Goal: Task Accomplishment & Management: Use online tool/utility

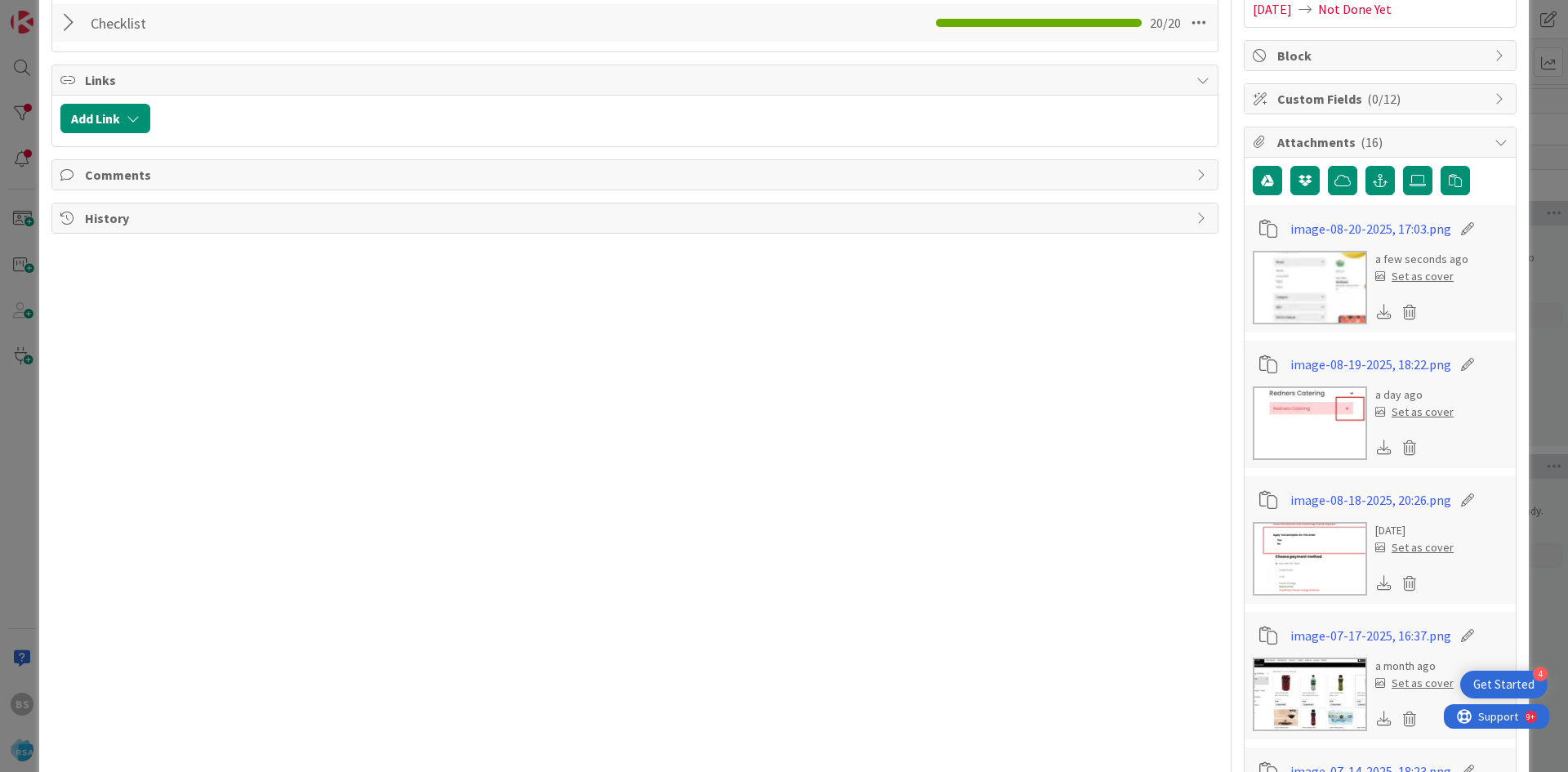
scroll to position [81, 0]
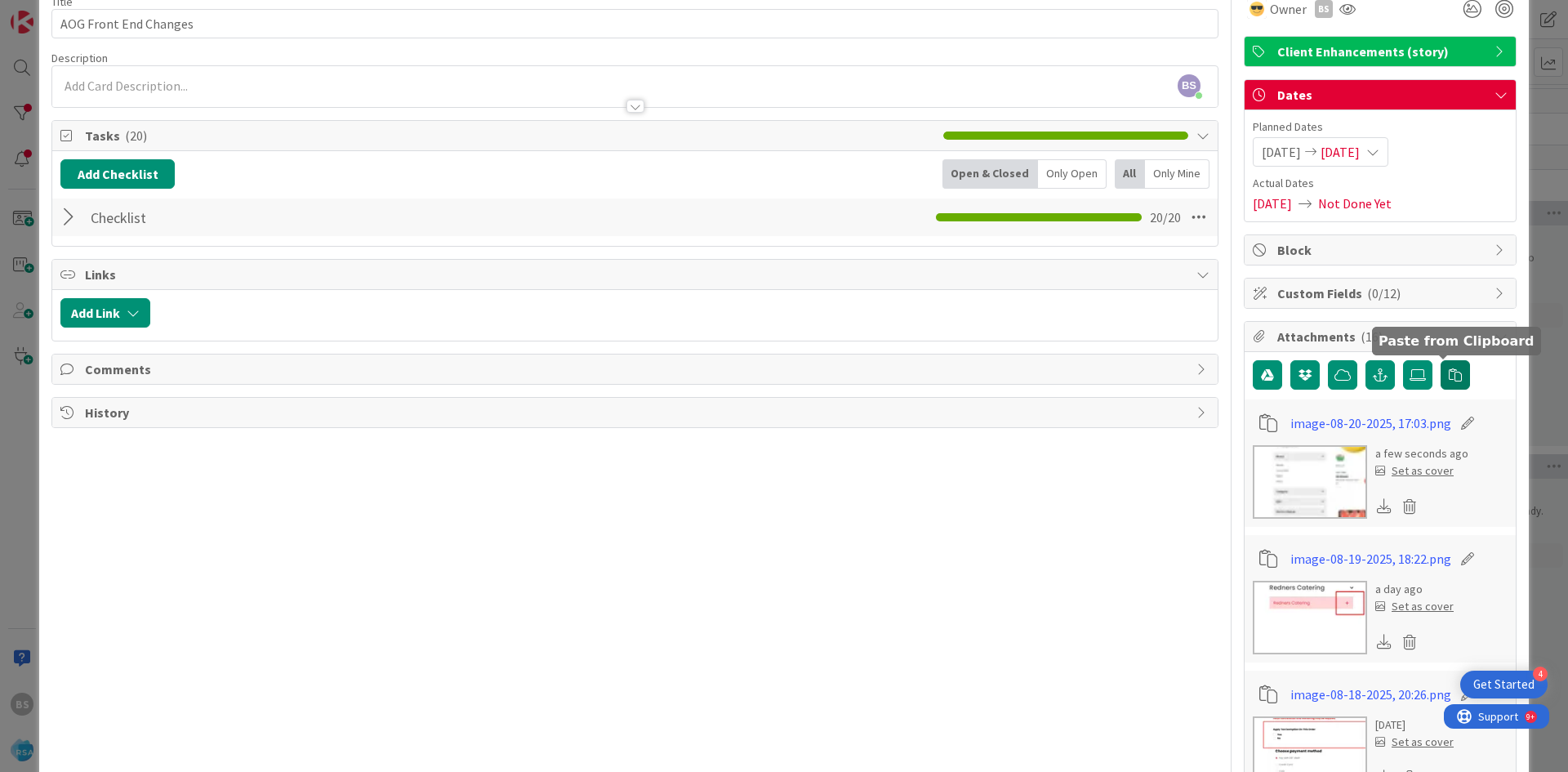
click at [1449, 376] on icon "button" at bounding box center [1455, 375] width 13 height 13
click at [1454, 377] on button "button" at bounding box center [1455, 375] width 30 height 30
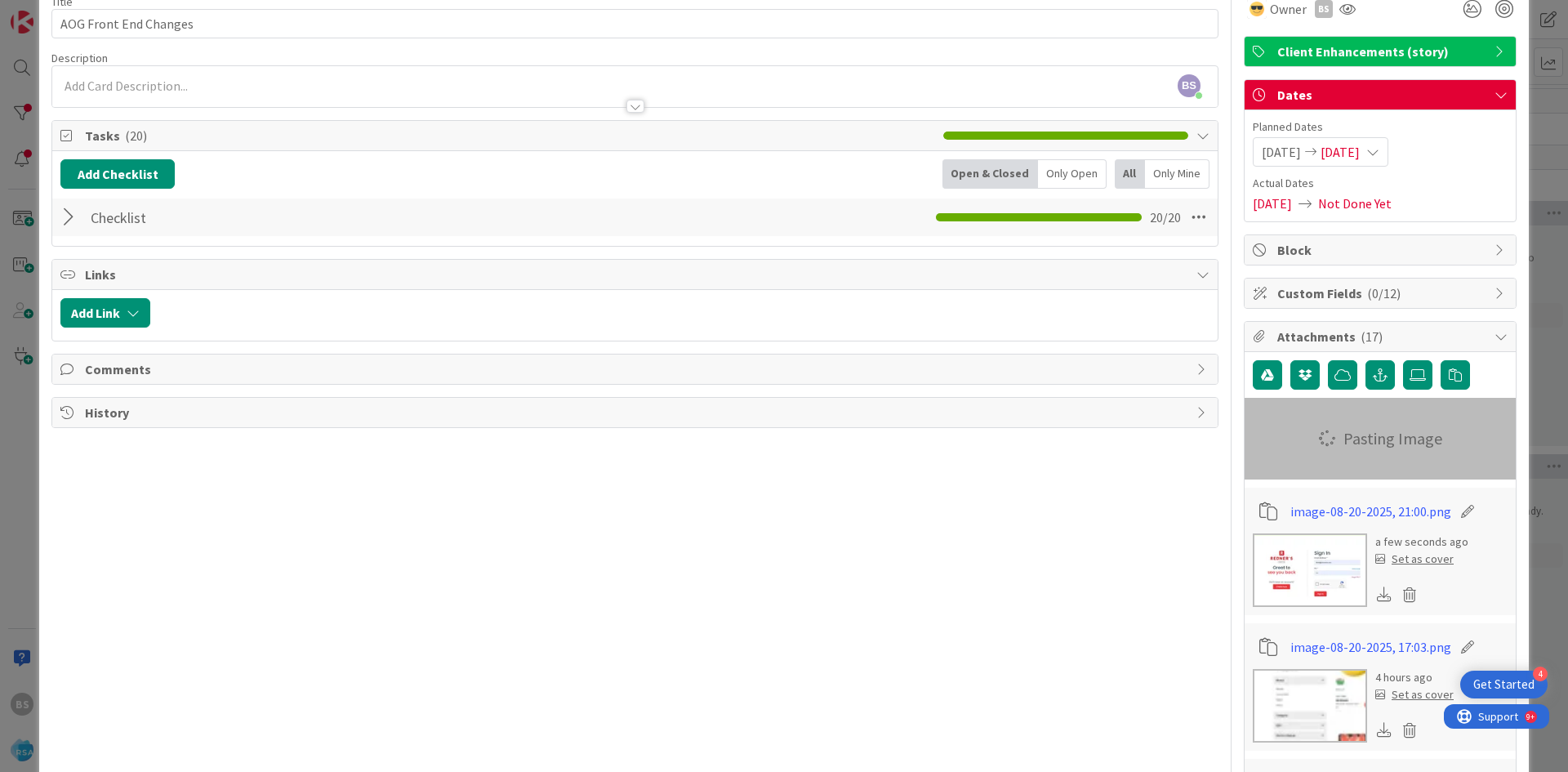
click at [60, 210] on div at bounding box center [70, 217] width 21 height 30
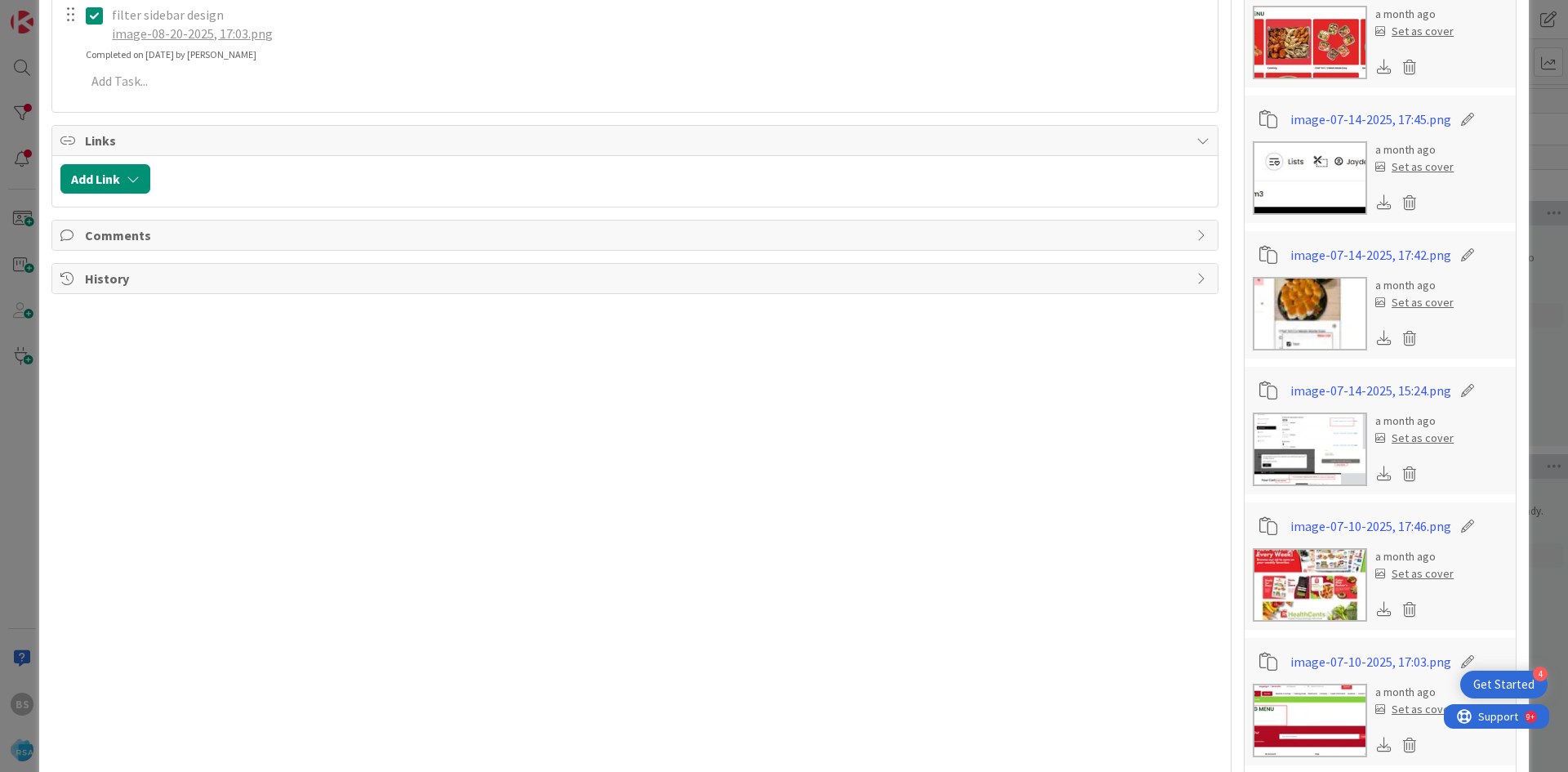
scroll to position [1225, 0]
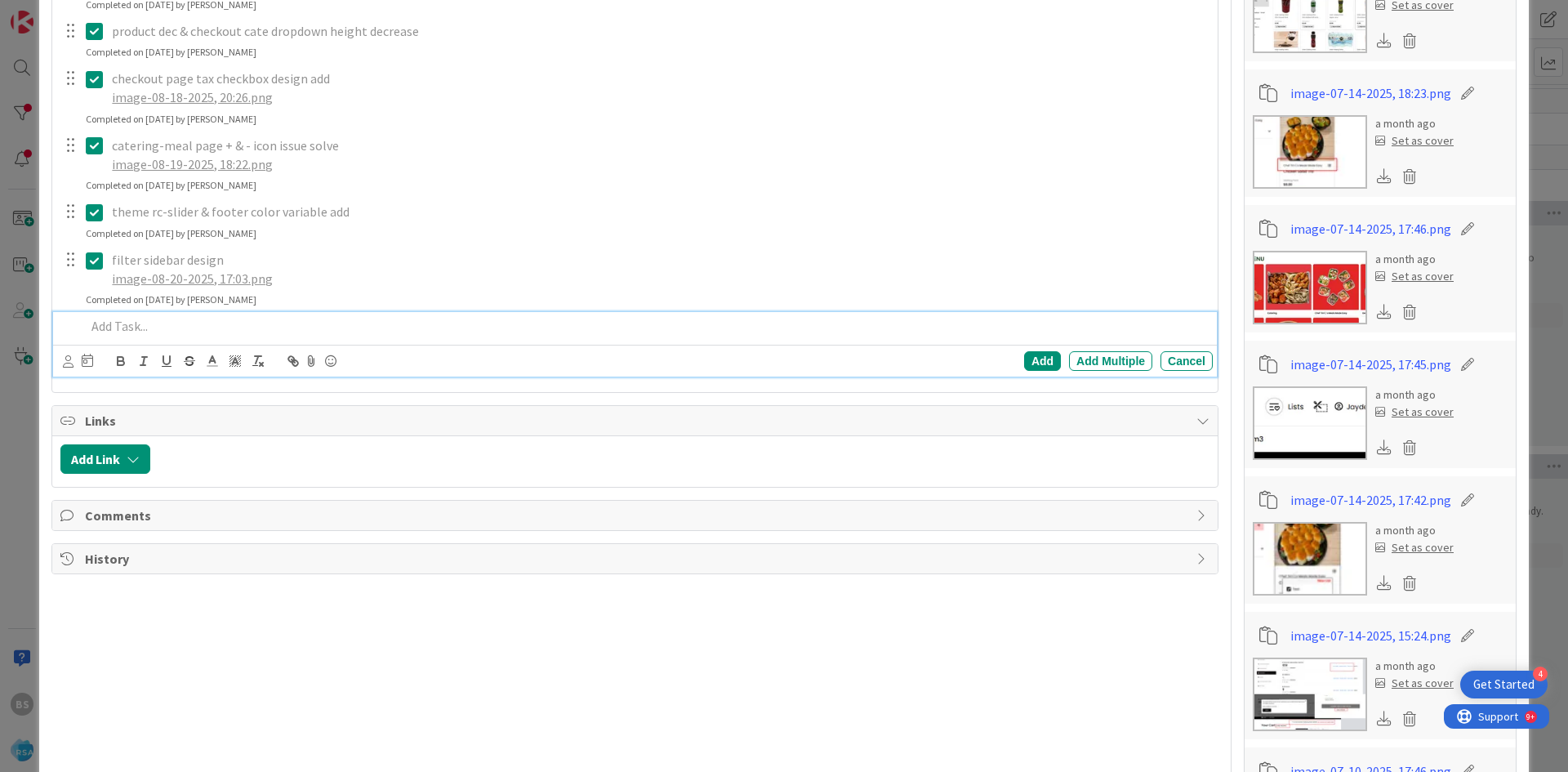
click at [139, 330] on p at bounding box center [646, 326] width 1120 height 19
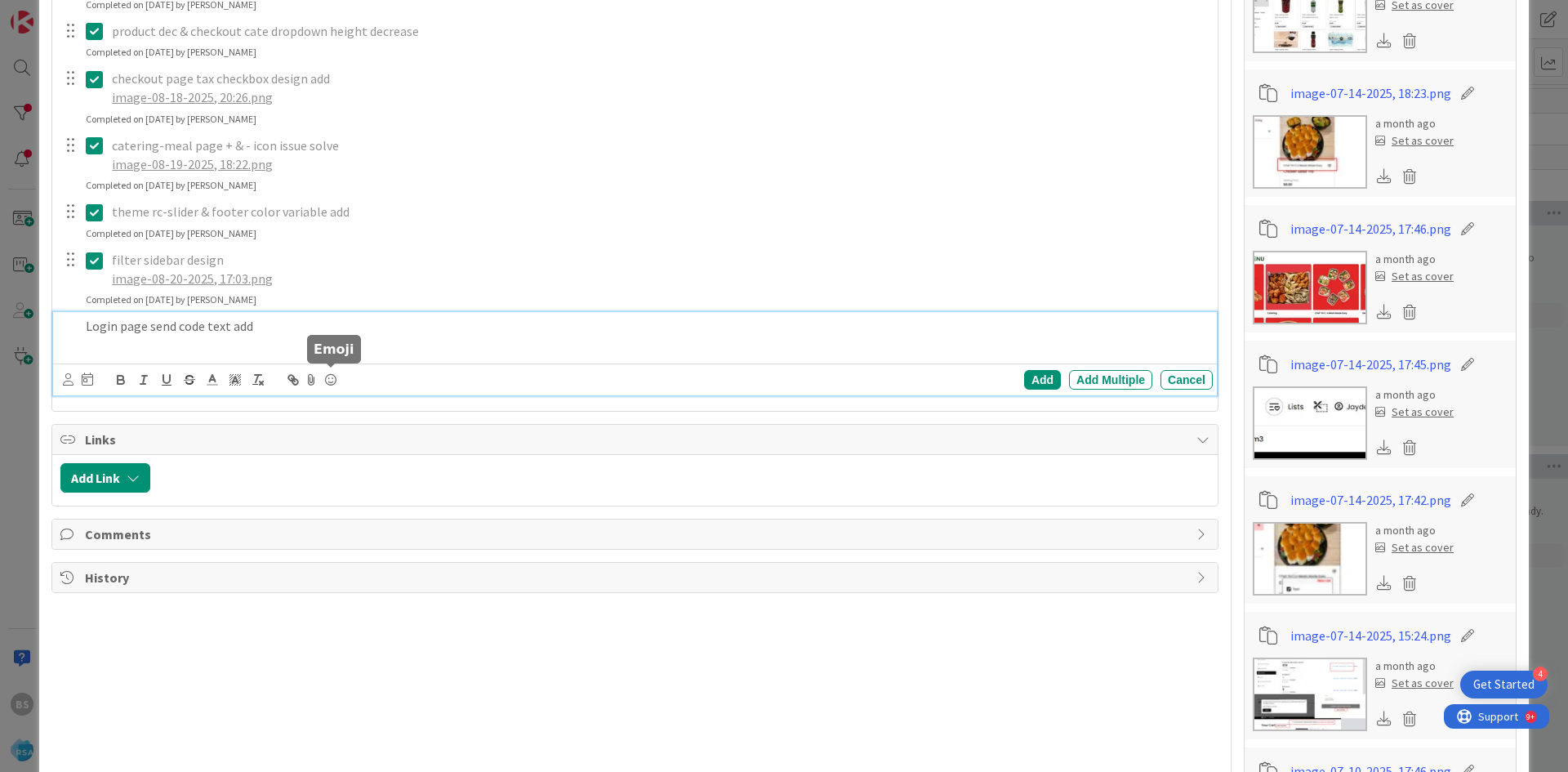
click at [308, 375] on icon at bounding box center [311, 380] width 20 height 23
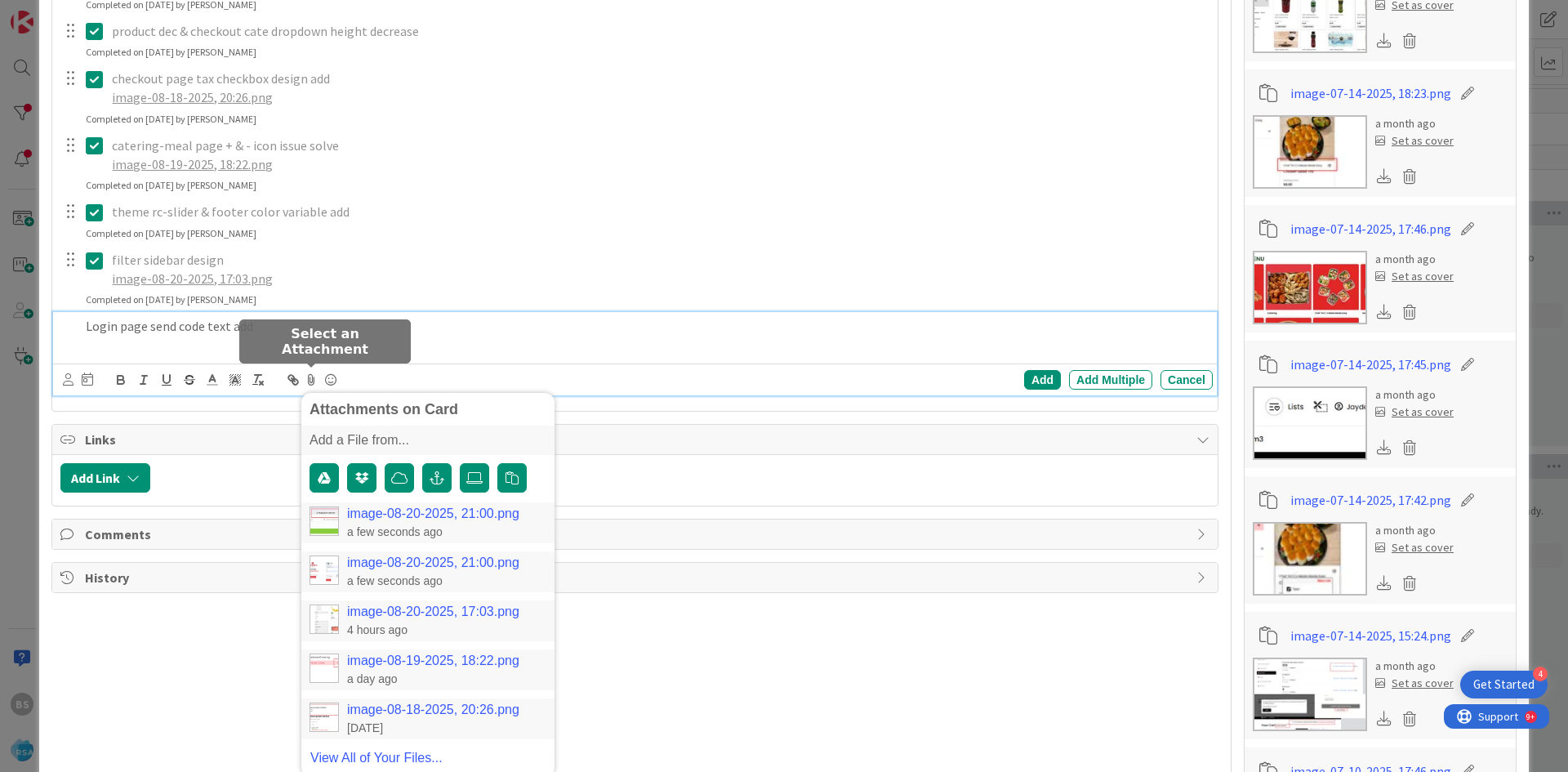
click at [415, 563] on link "image-08-20-2025, 21:00.png" at bounding box center [433, 562] width 172 height 15
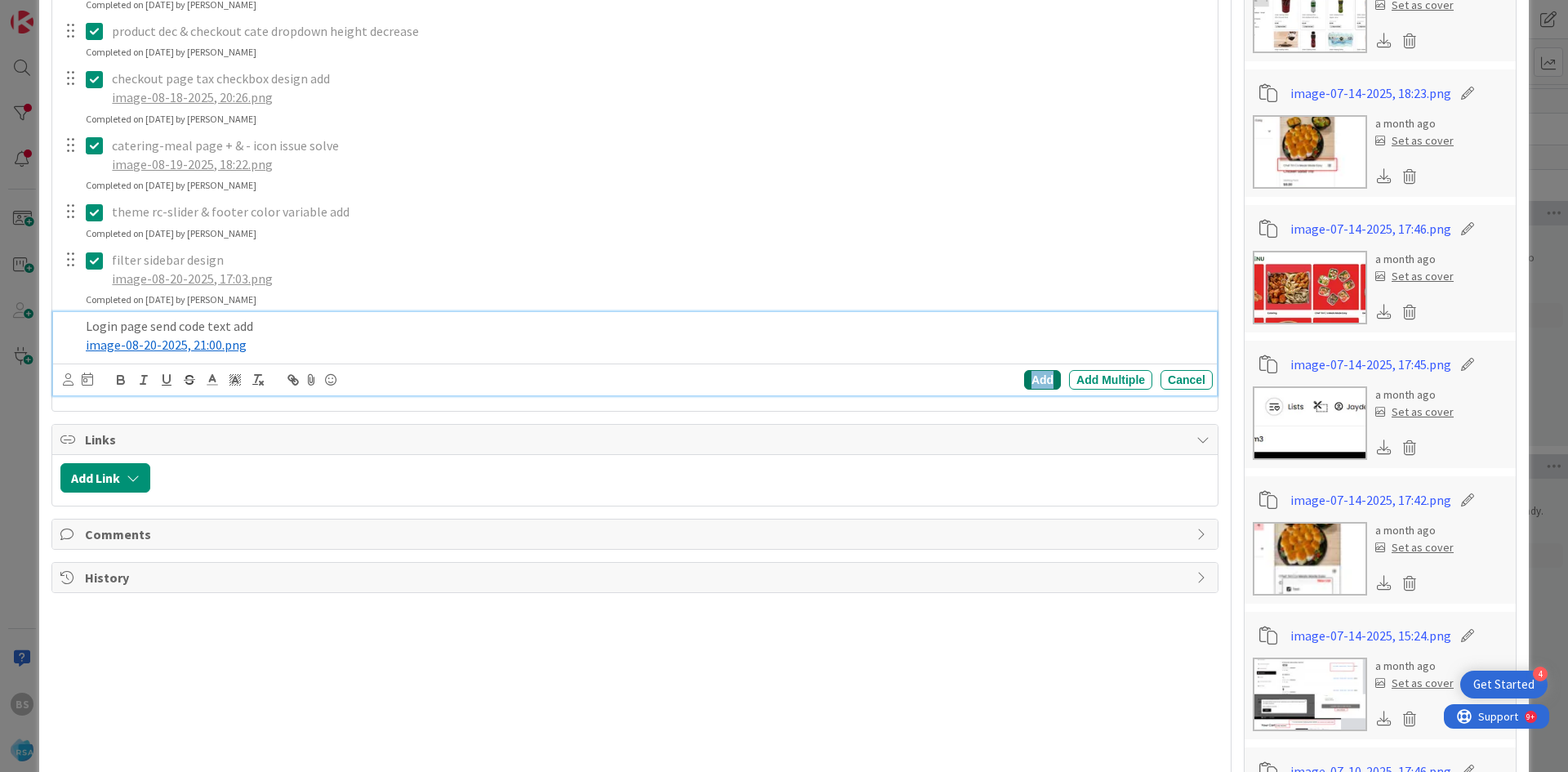
click at [1042, 377] on div "Add" at bounding box center [1042, 380] width 37 height 20
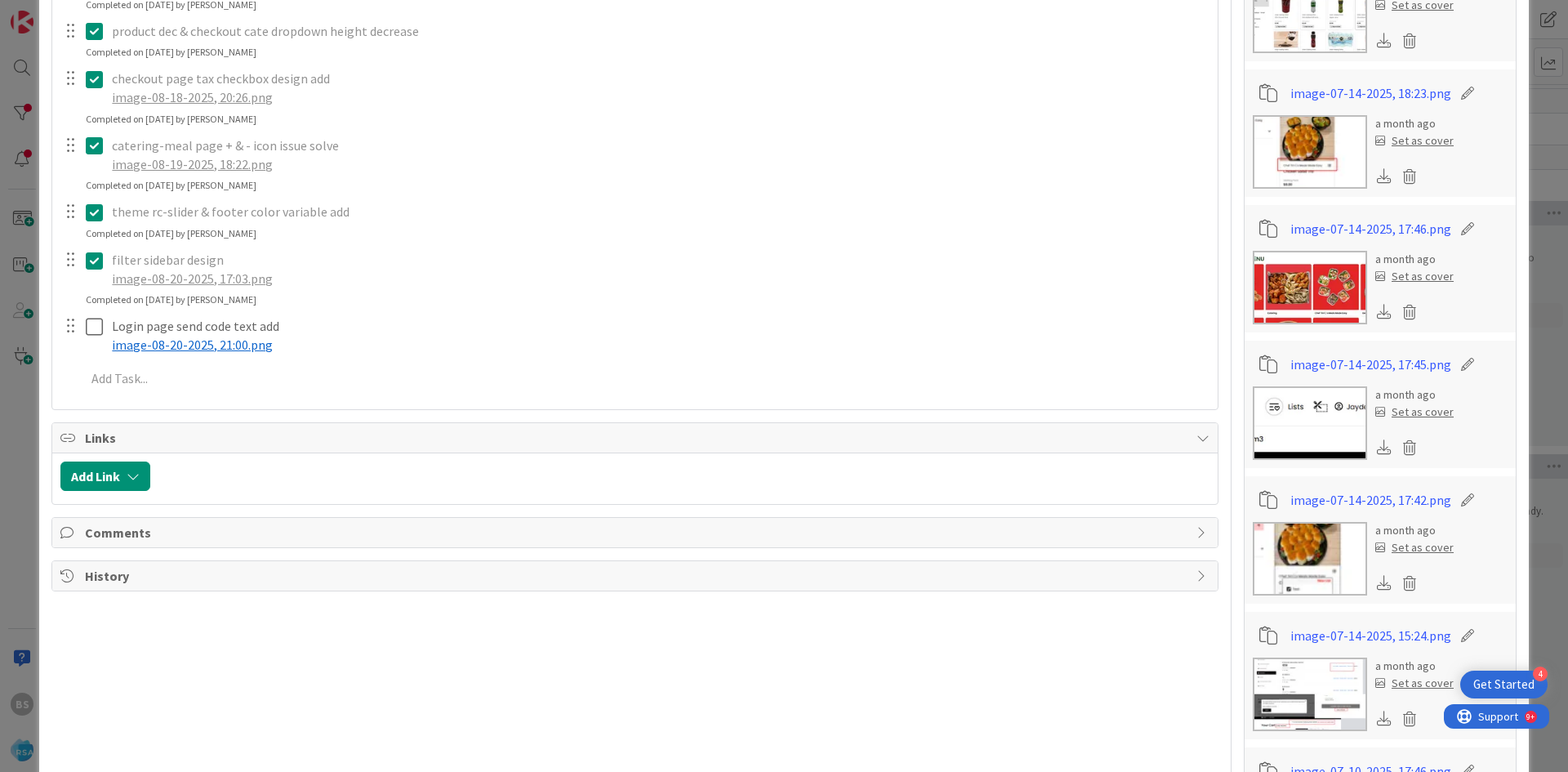
click at [79, 329] on div at bounding box center [69, 325] width 21 height 25
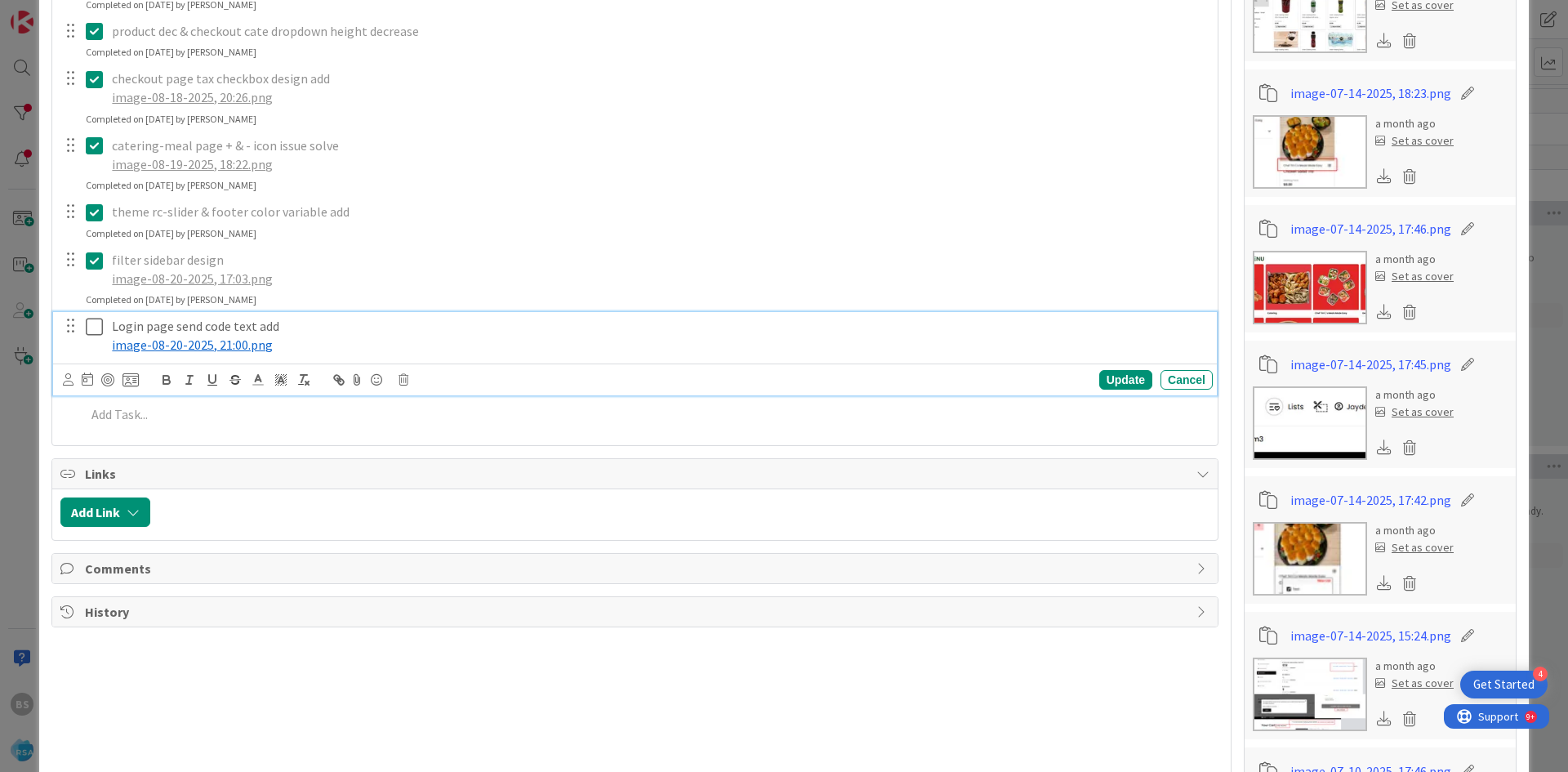
click at [95, 327] on icon at bounding box center [98, 327] width 25 height 20
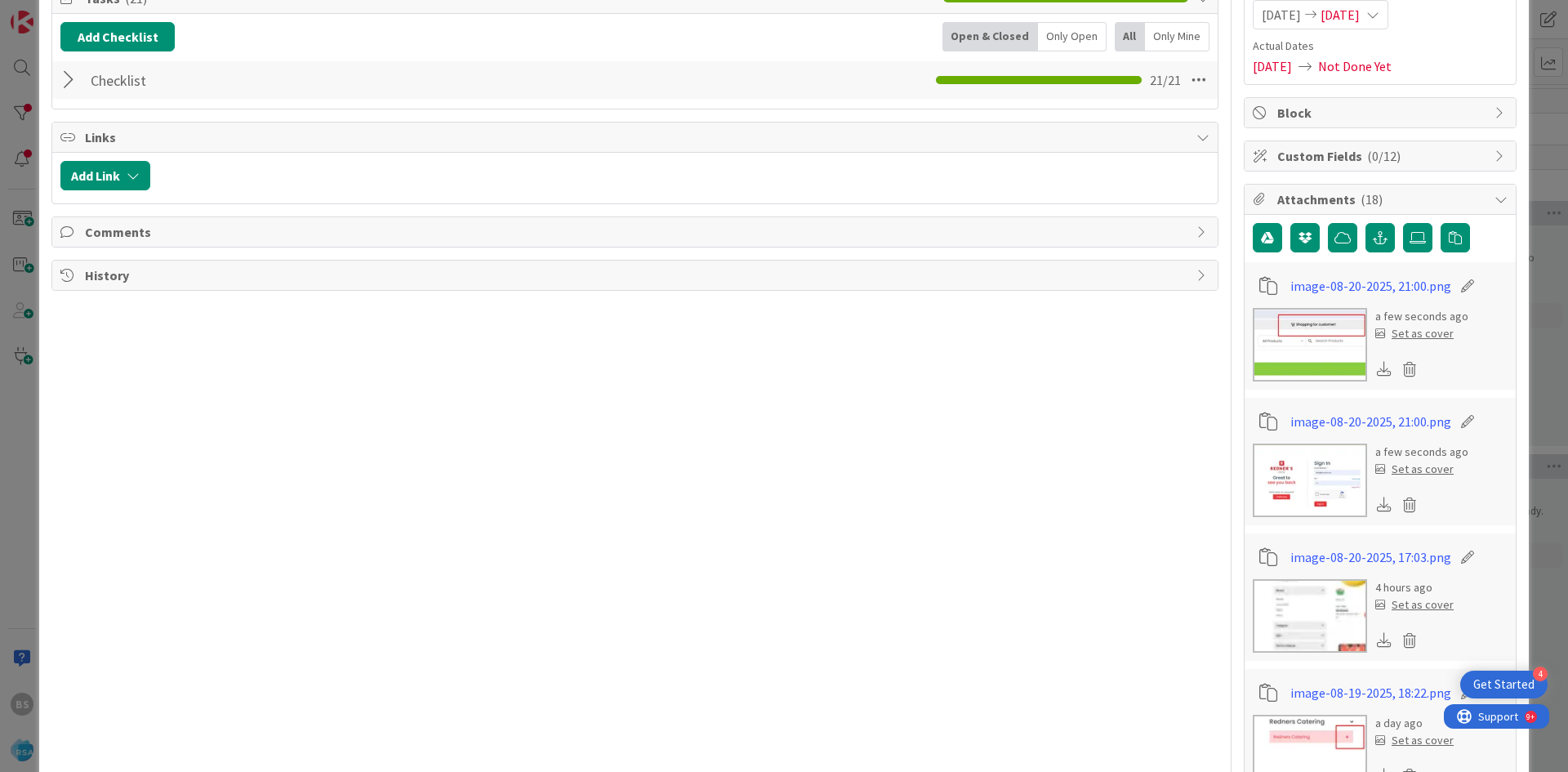
scroll to position [164, 0]
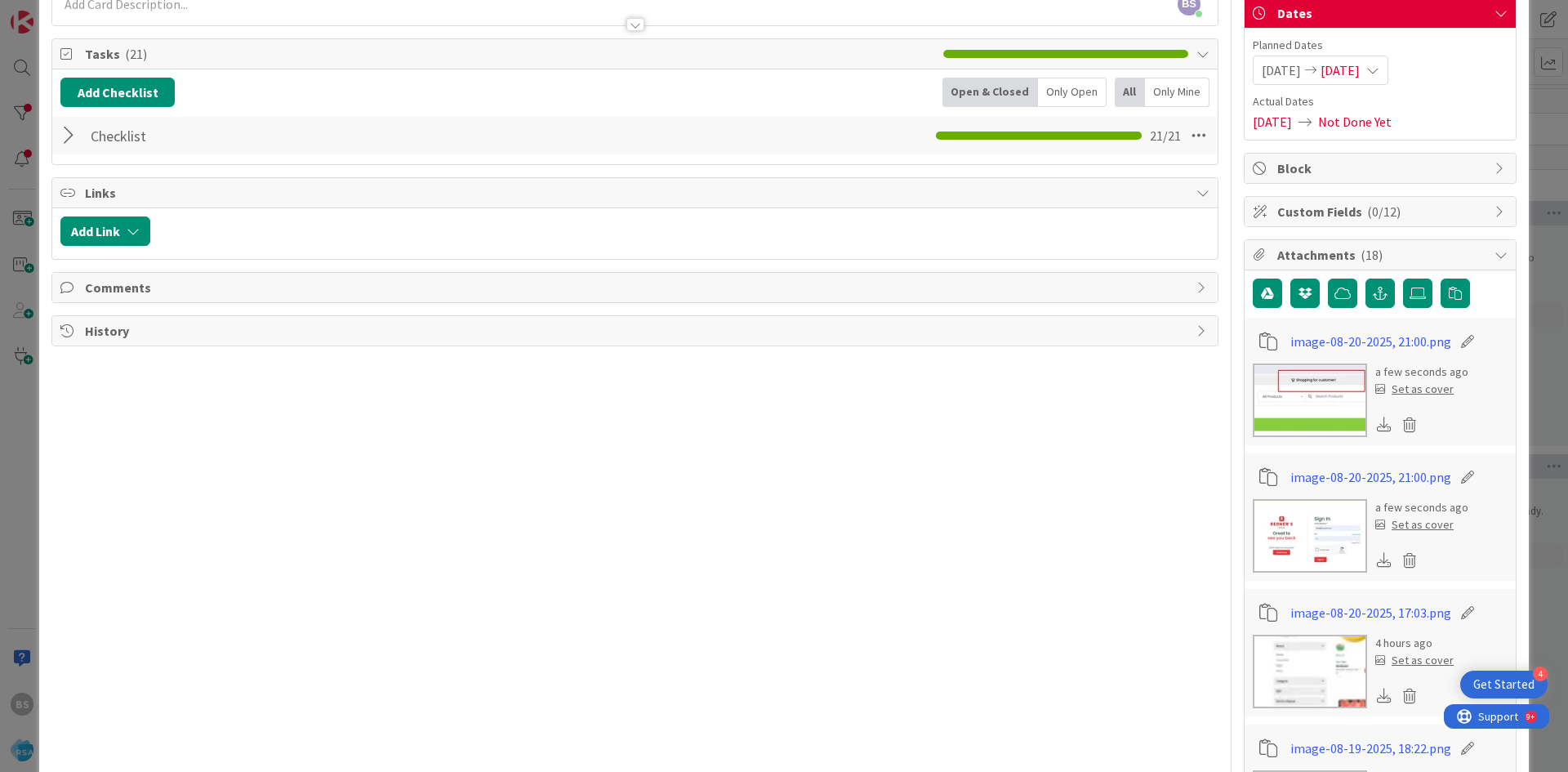
click at [64, 126] on div at bounding box center [70, 136] width 21 height 30
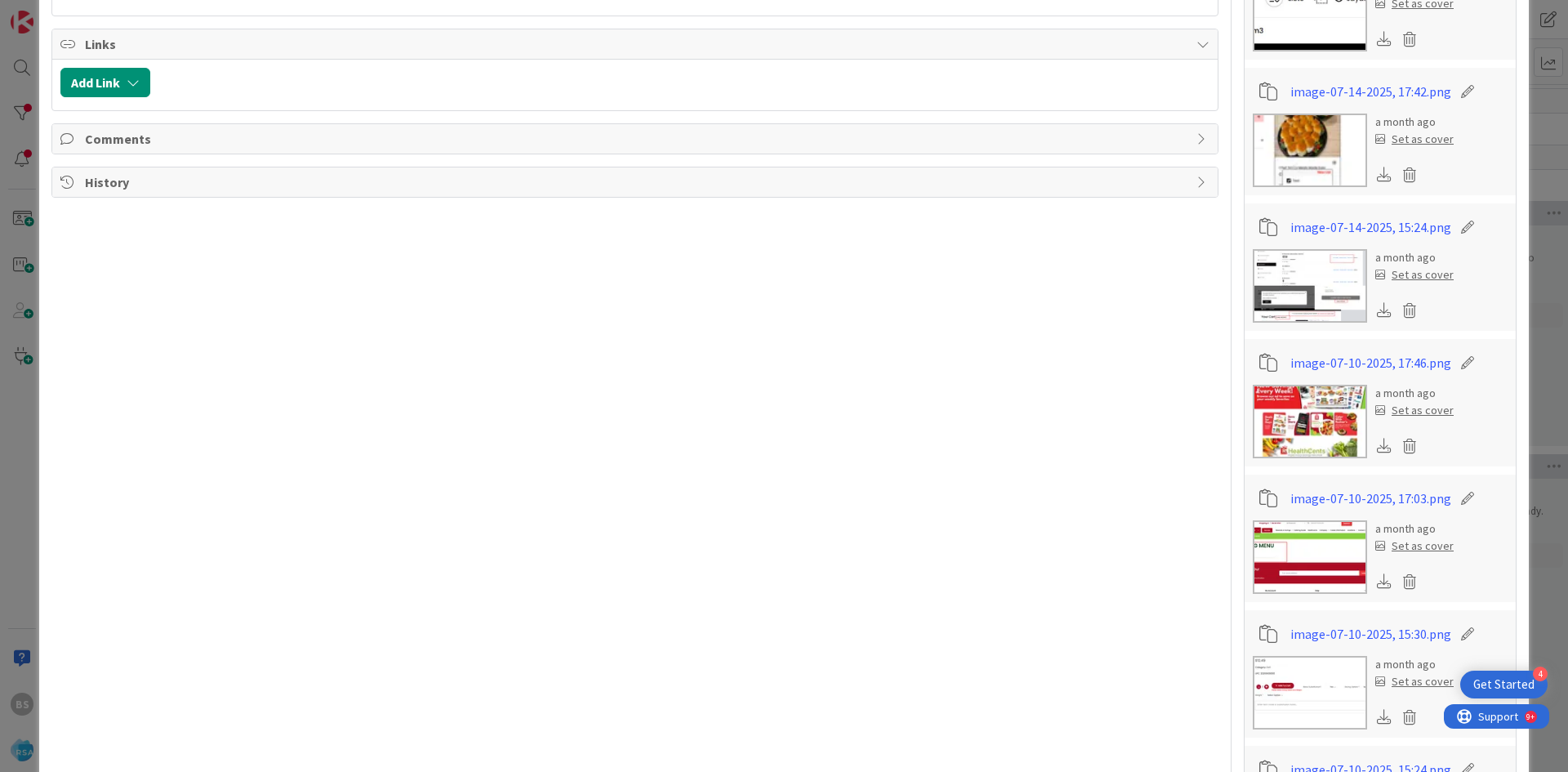
scroll to position [1388, 0]
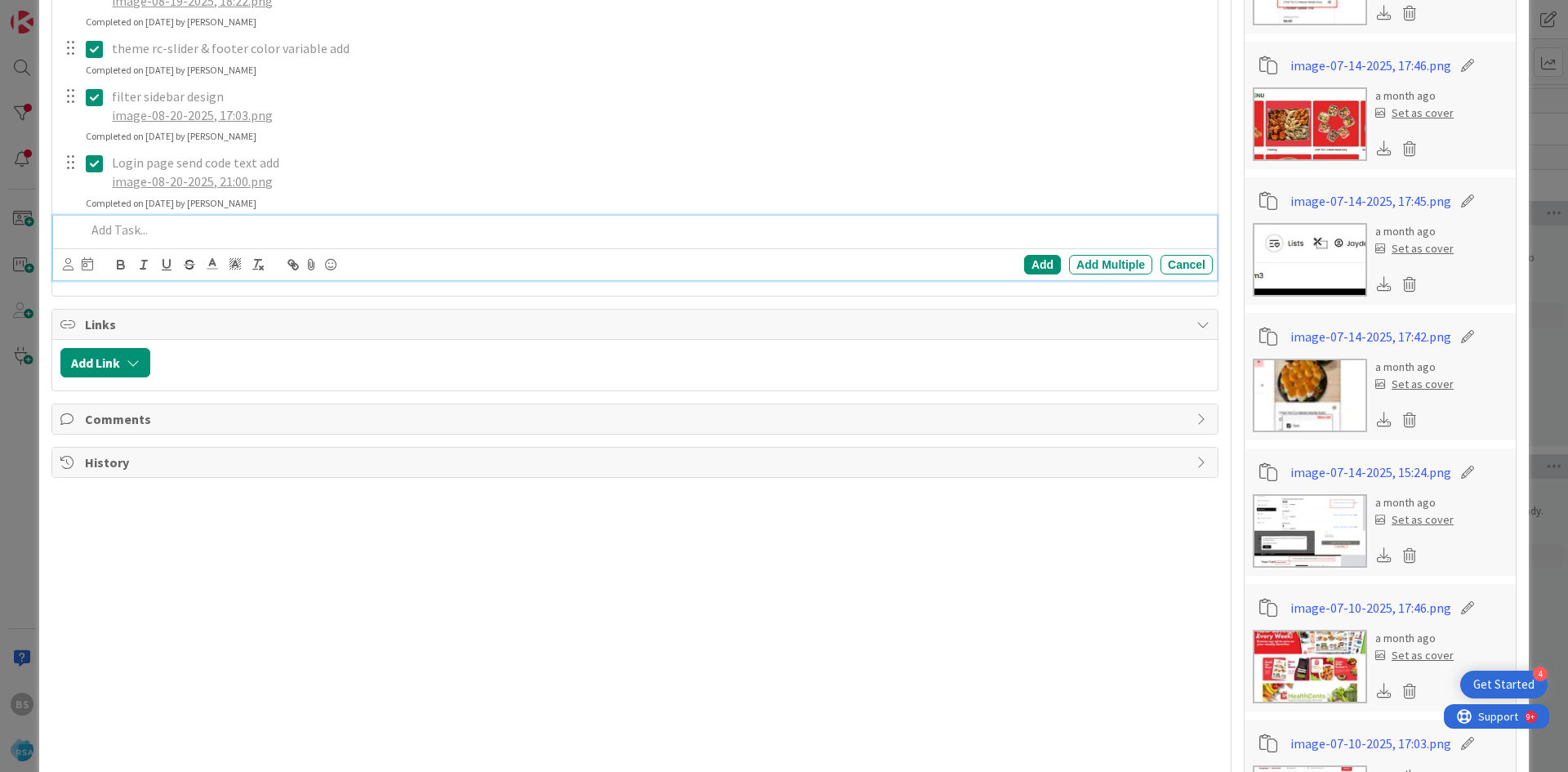
click at [203, 231] on p at bounding box center [646, 229] width 1120 height 19
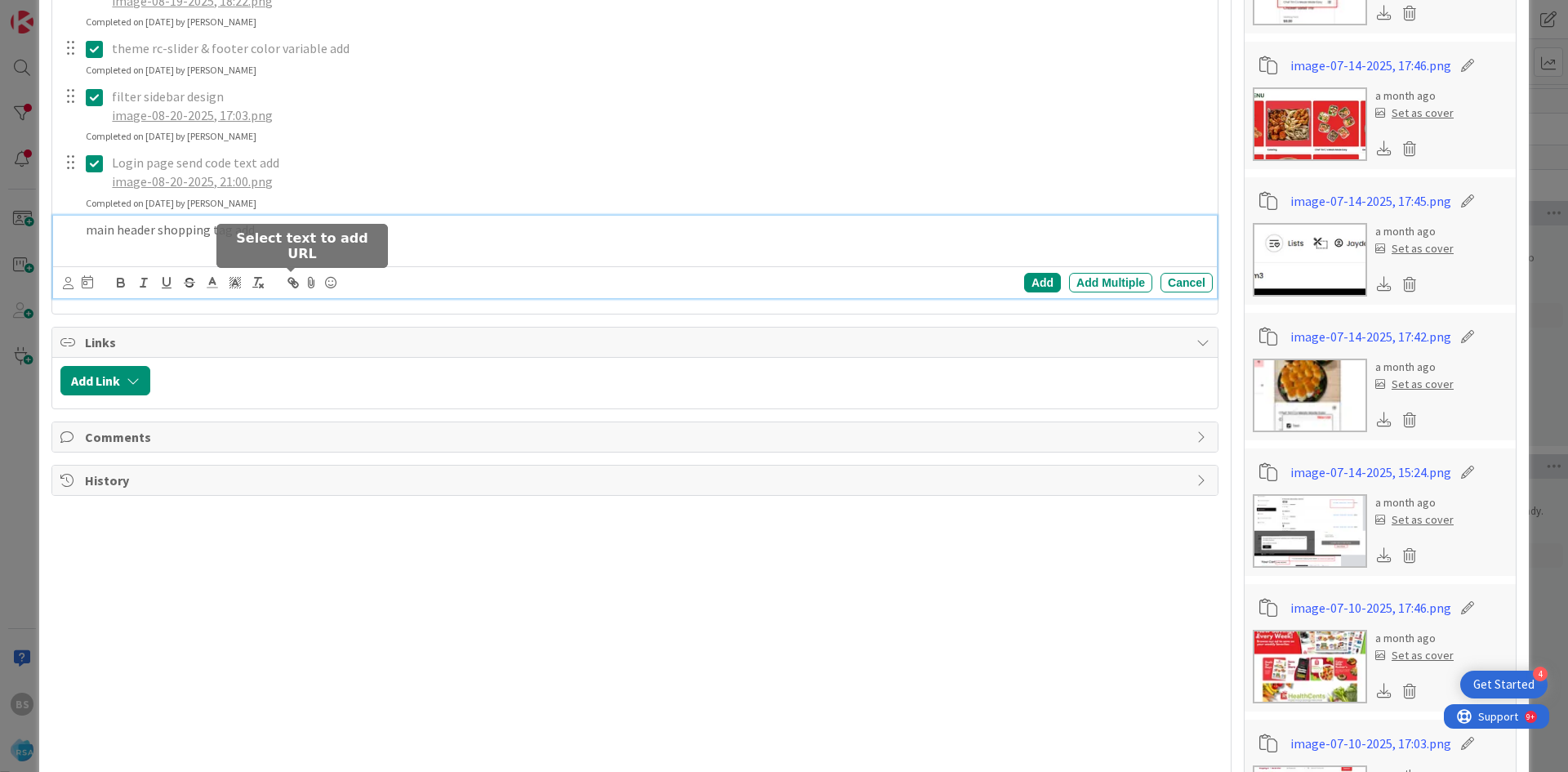
click at [307, 285] on icon at bounding box center [311, 282] width 20 height 23
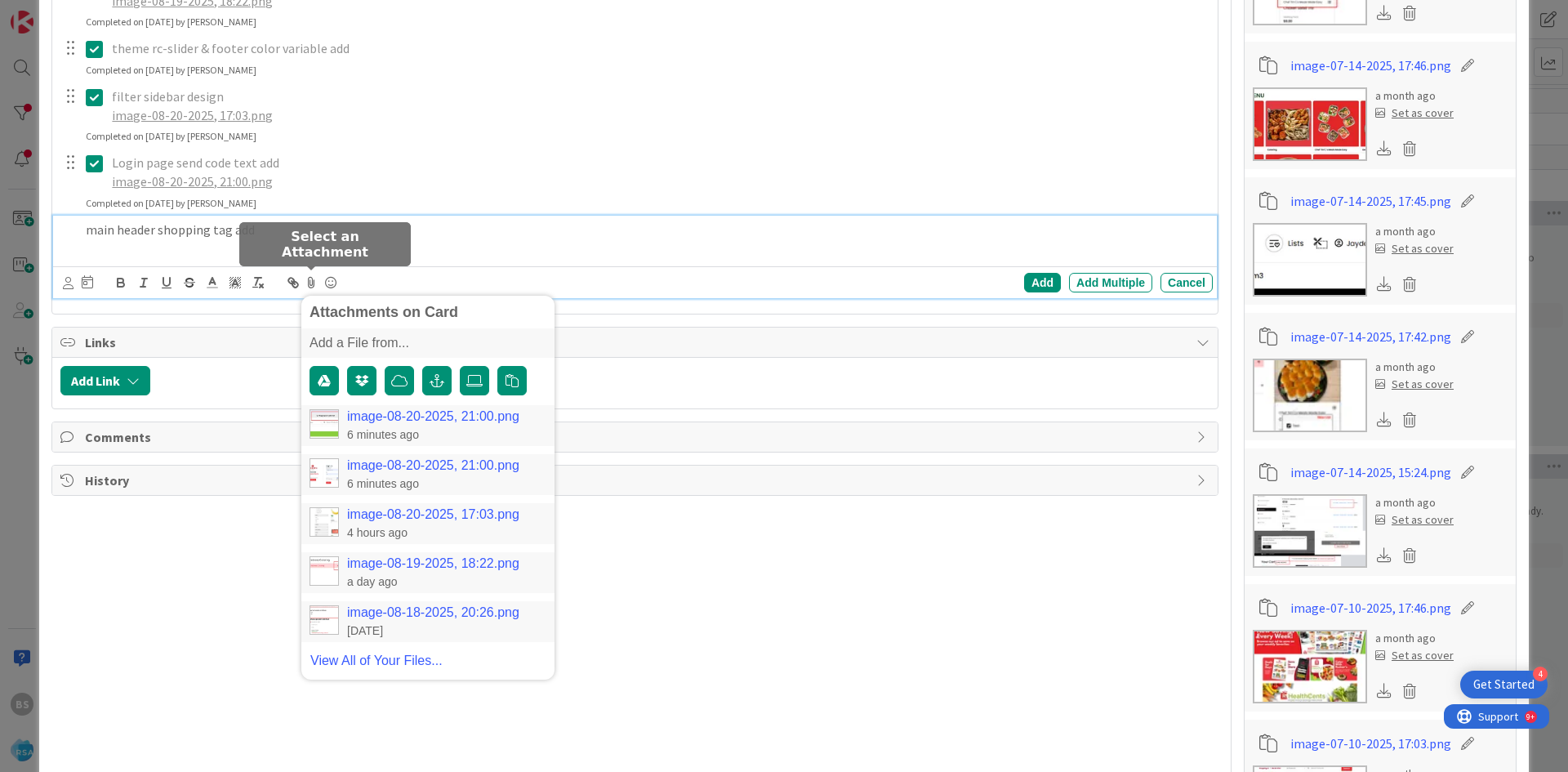
click at [376, 418] on link "image-08-20-2025, 21:00.png" at bounding box center [433, 416] width 172 height 15
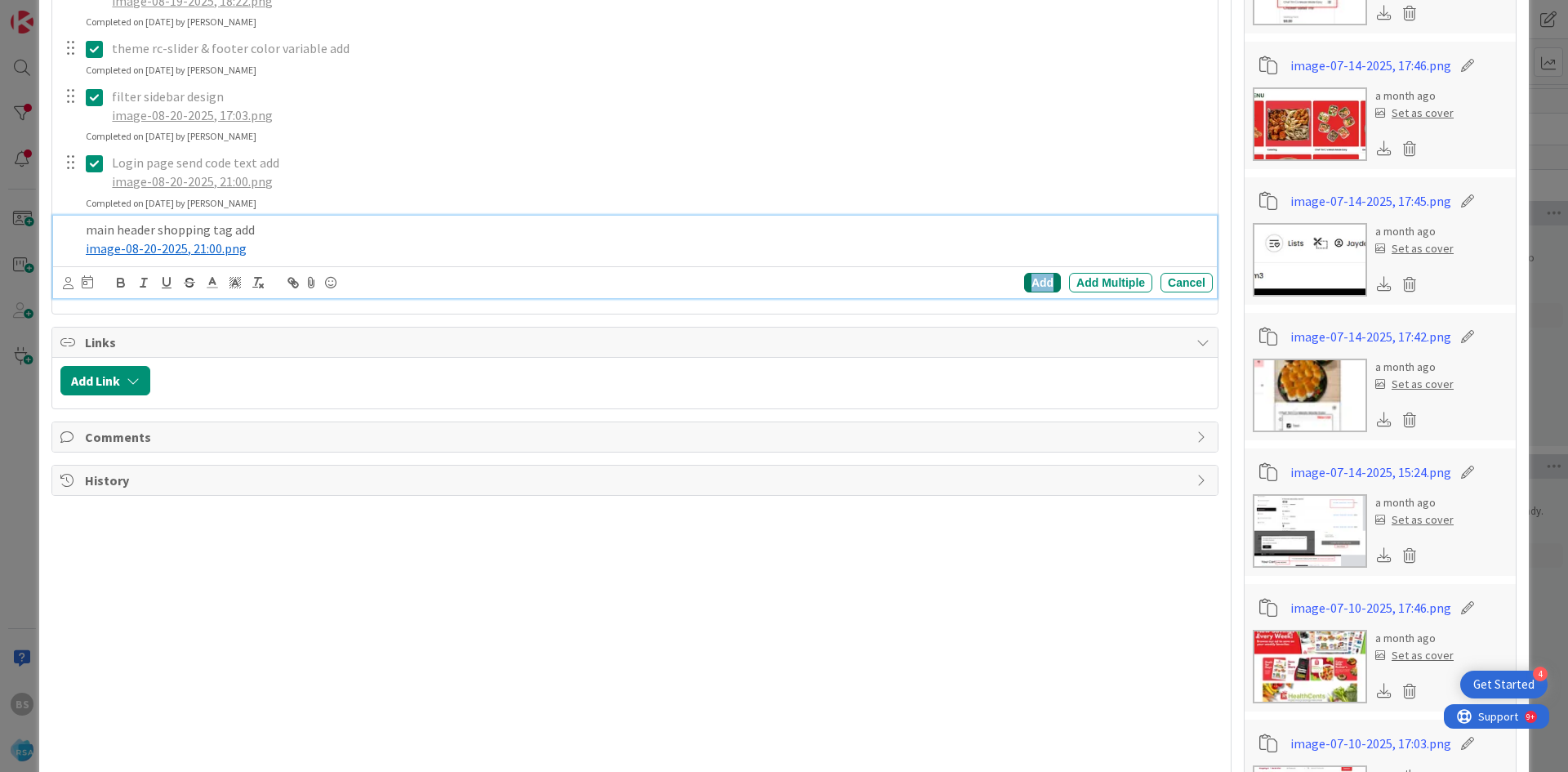
click at [1030, 280] on div "Add" at bounding box center [1042, 282] width 37 height 20
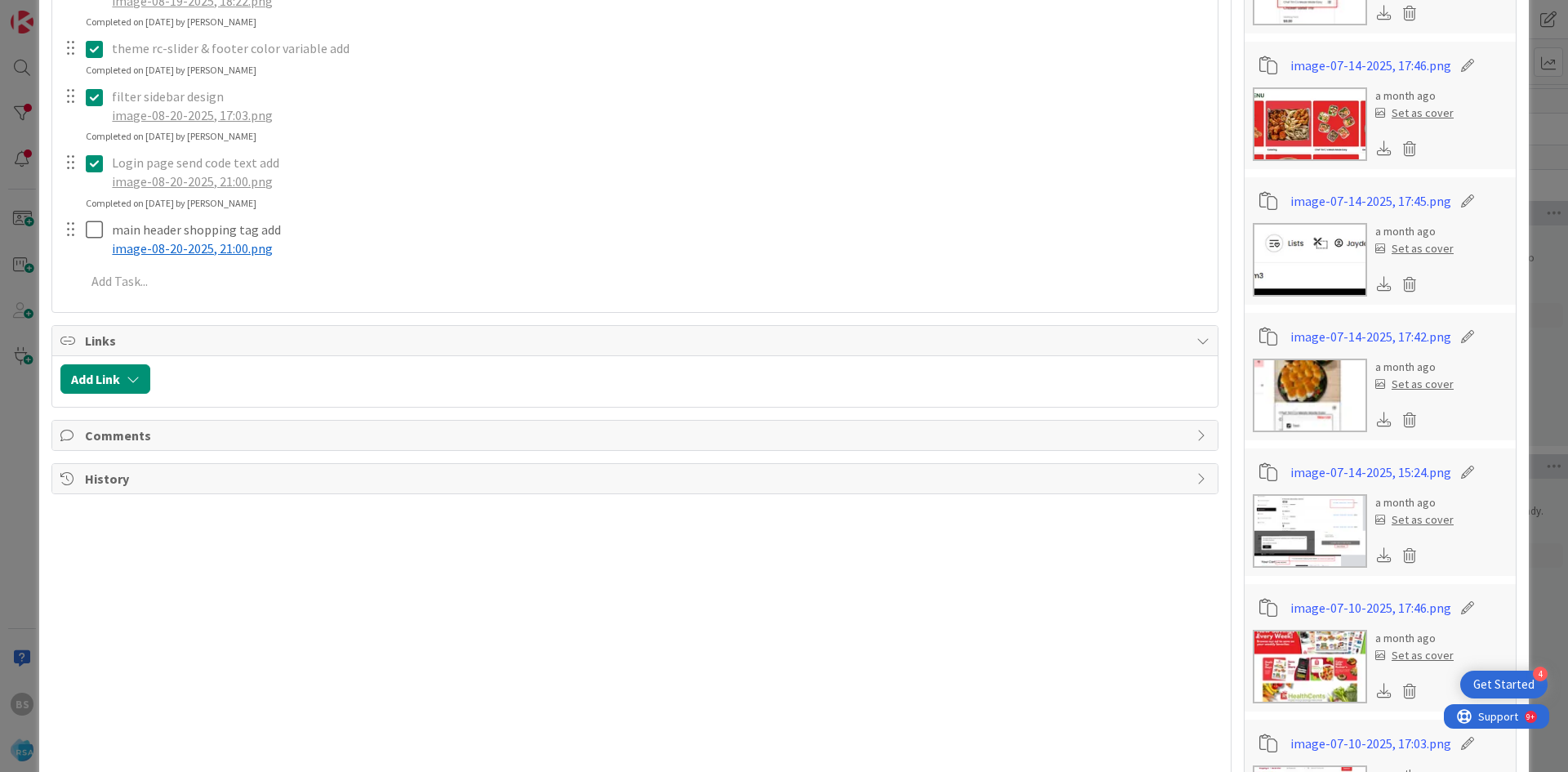
click at [85, 234] on div at bounding box center [82, 239] width 46 height 47
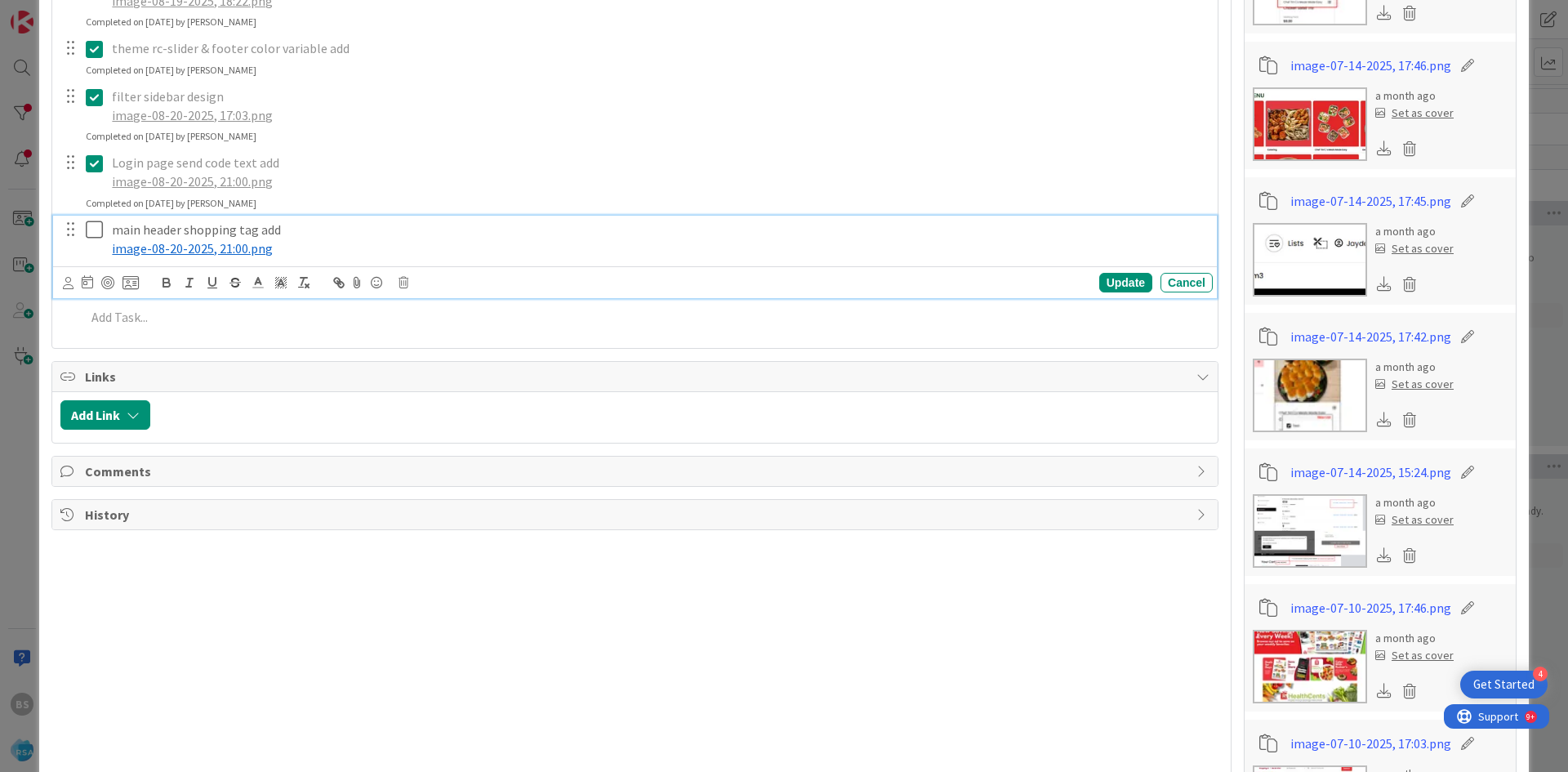
click at [93, 234] on icon at bounding box center [98, 230] width 25 height 20
